Goal: Find specific page/section: Find specific page/section

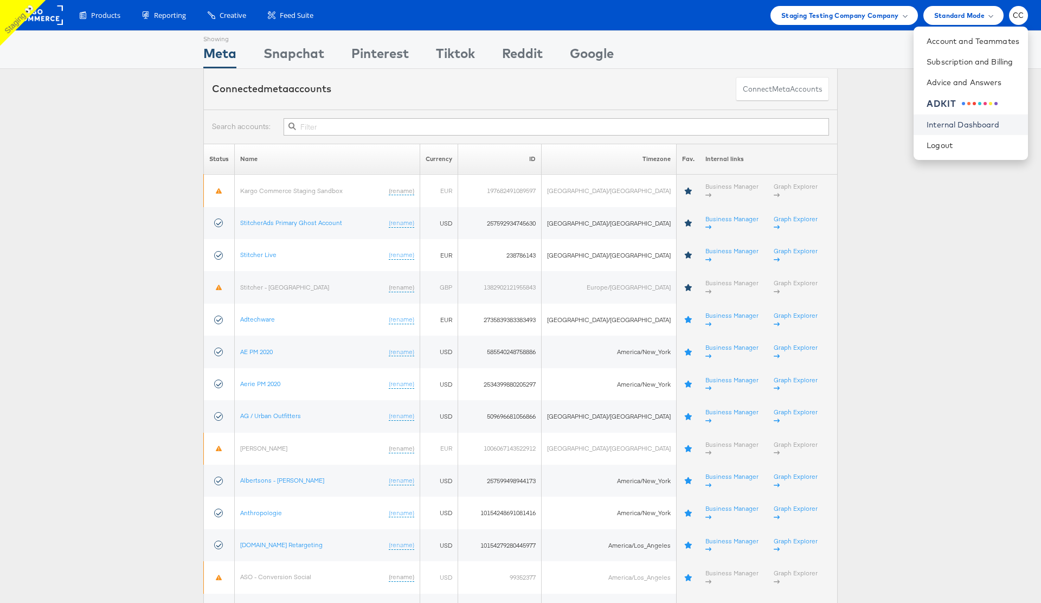
click at [973, 127] on link "Internal Dashboard" at bounding box center [972, 124] width 93 height 11
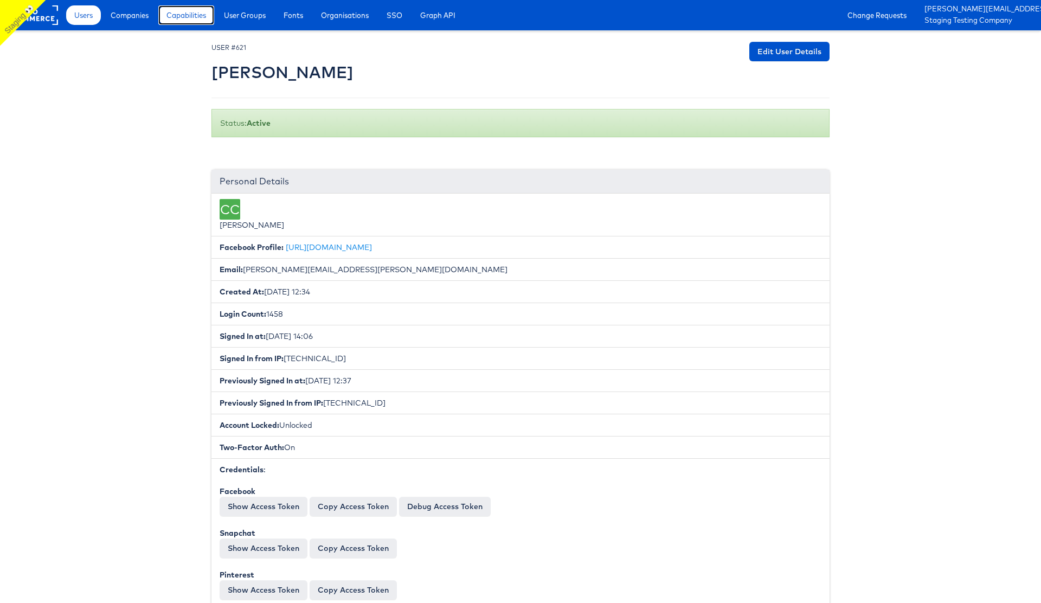
click at [177, 17] on span "Capabilities" at bounding box center [186, 15] width 40 height 11
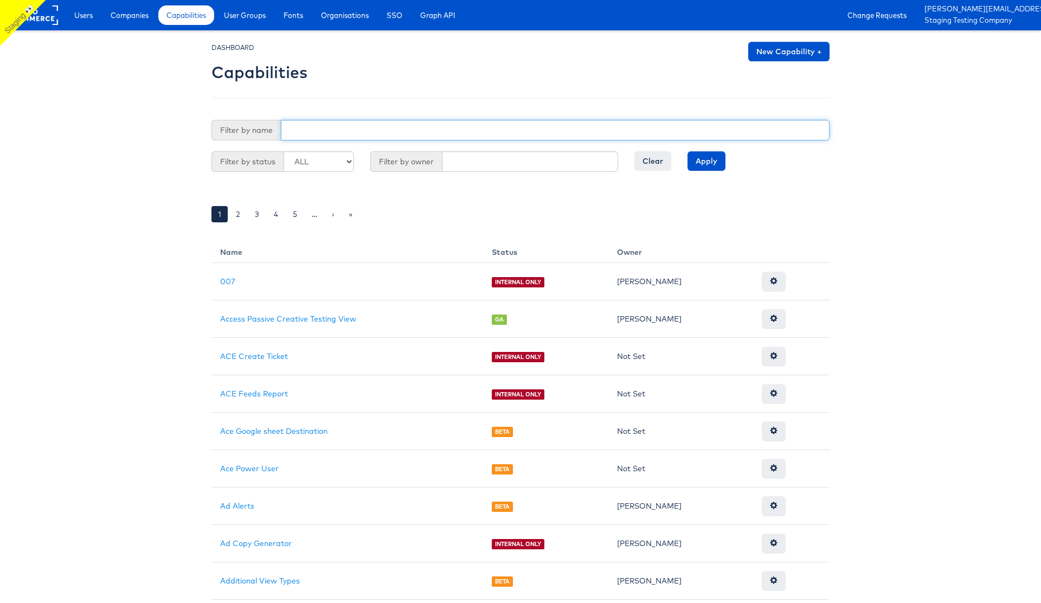
click at [312, 137] on input "text" at bounding box center [555, 130] width 549 height 21
type input "reporting"
click at [700, 162] on input "Apply" at bounding box center [706, 161] width 38 height 20
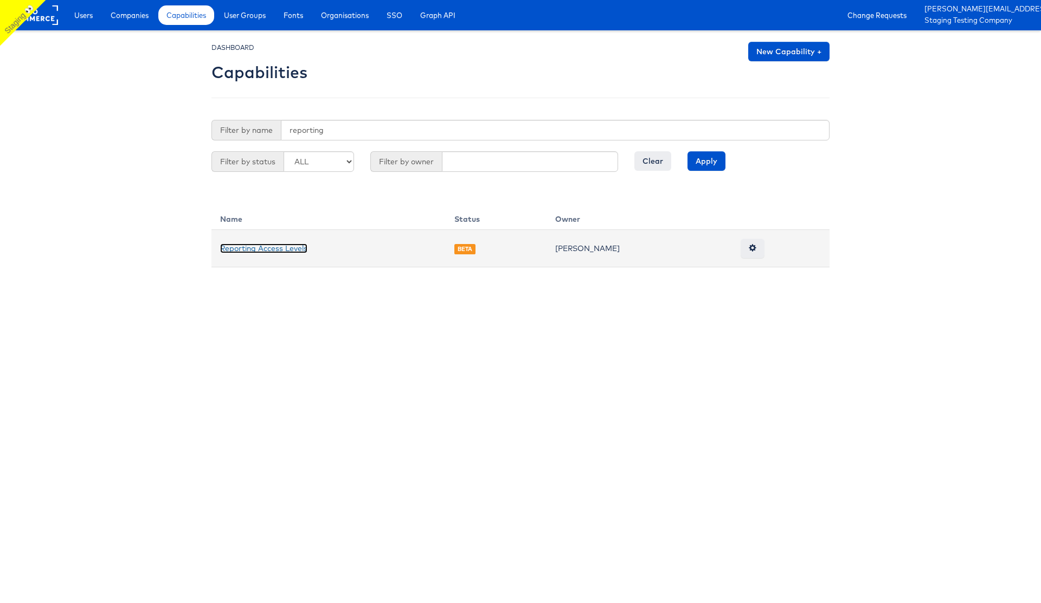
click at [279, 250] on link "Reporting Access Levels" at bounding box center [263, 248] width 87 height 10
